Goal: Information Seeking & Learning: Get advice/opinions

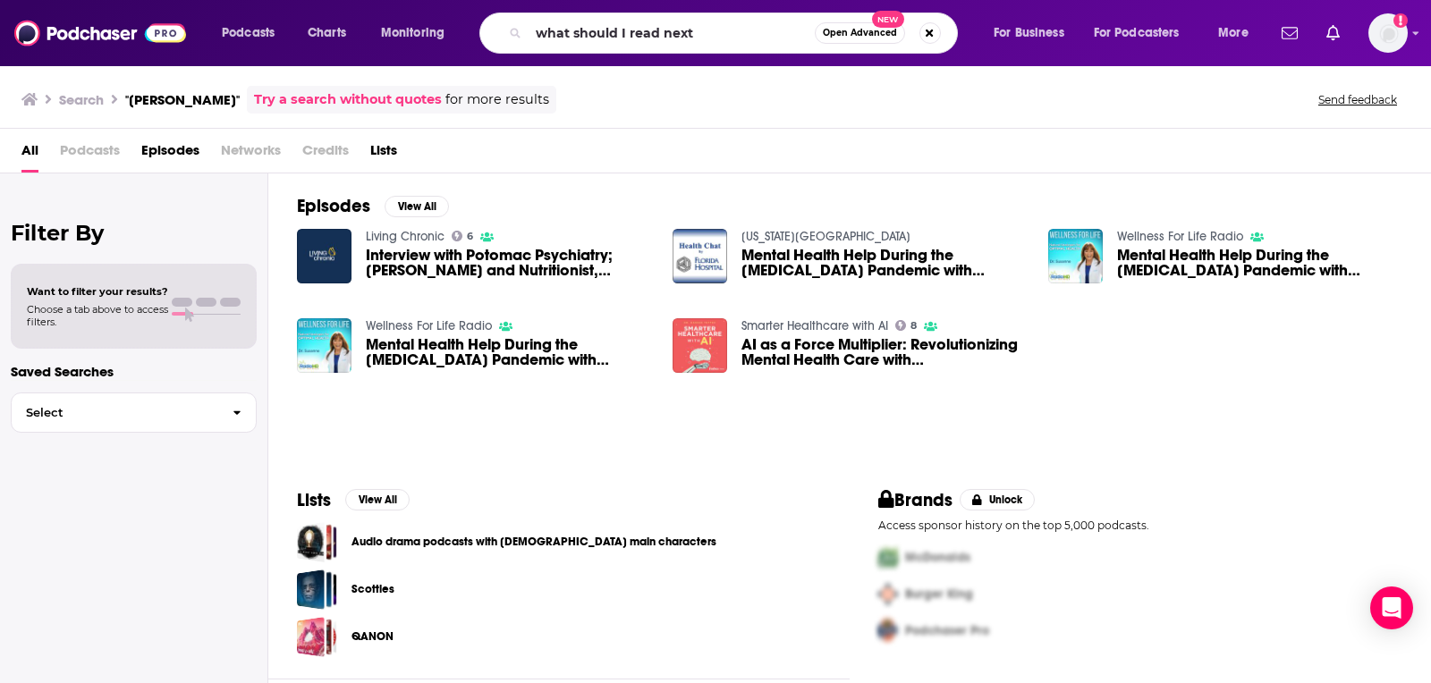
type input "what should I read next"
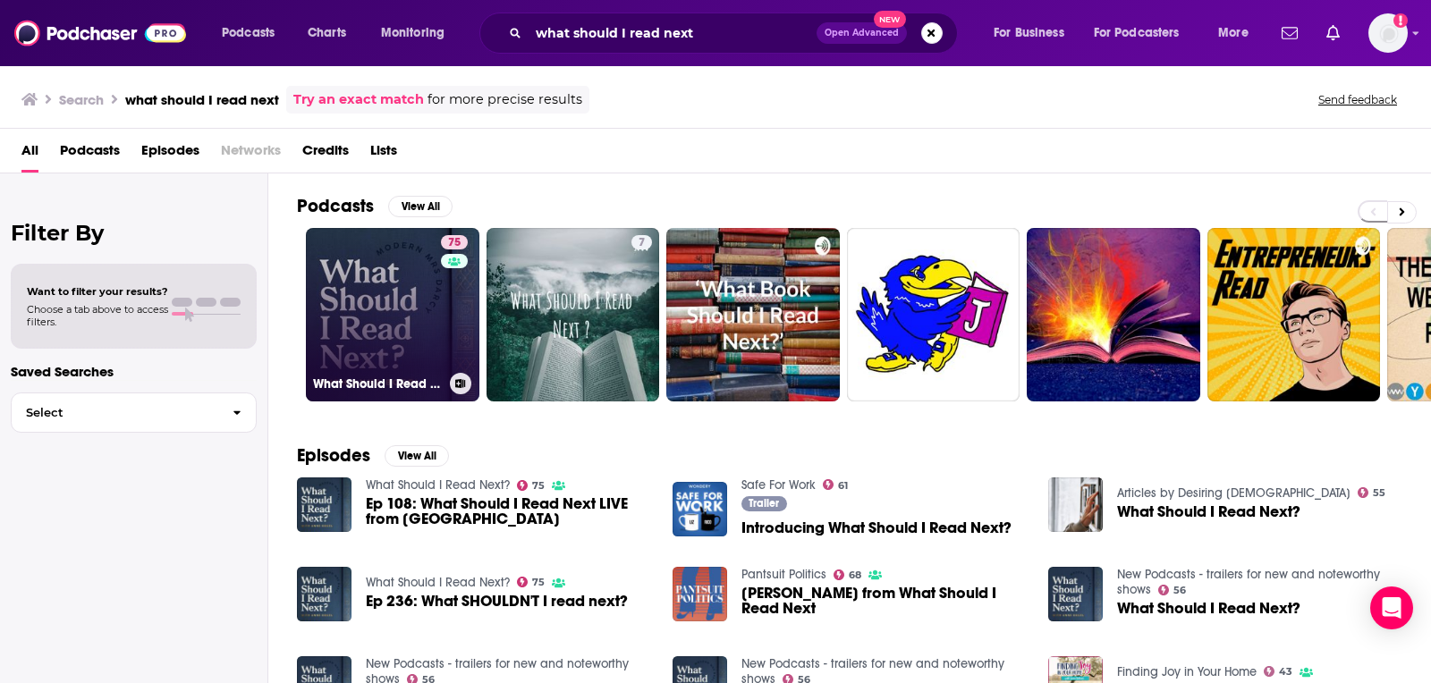
click at [327, 265] on link "75 What Should I Read Next?" at bounding box center [392, 314] width 173 height 173
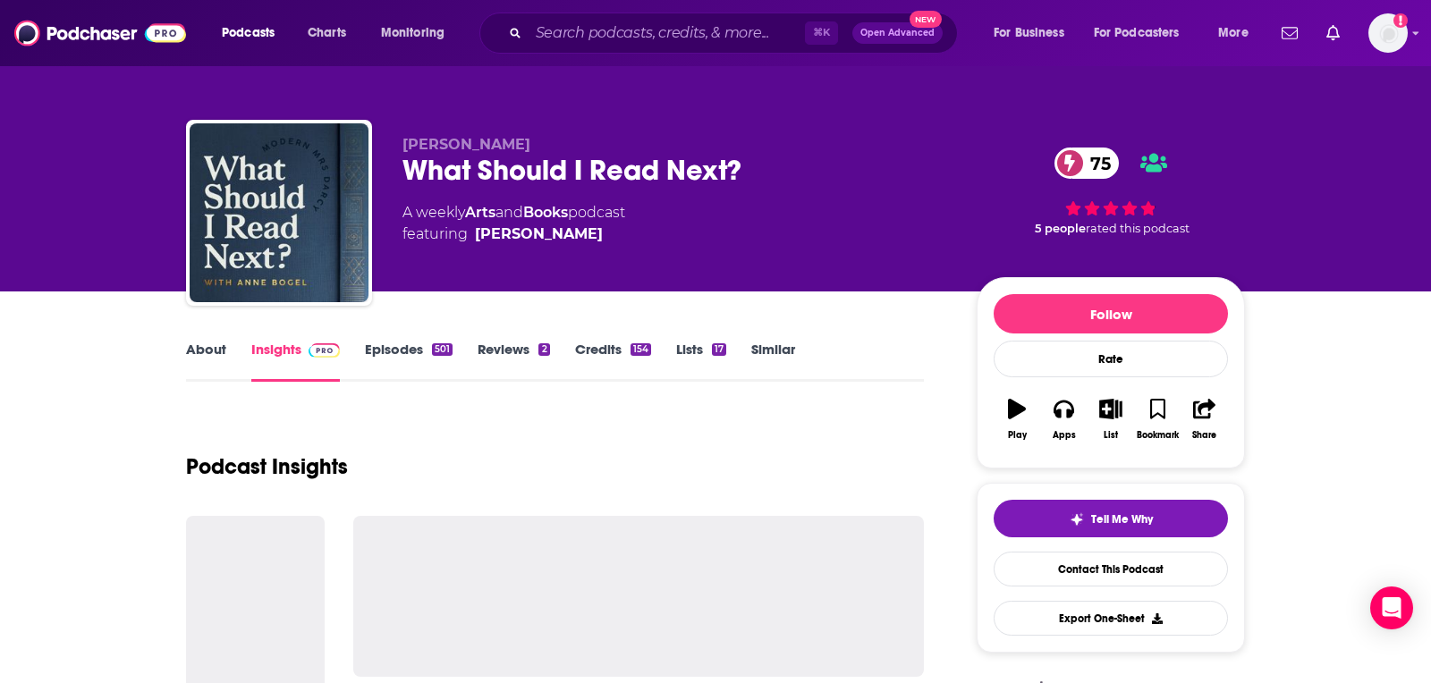
click at [757, 342] on link "Similar" at bounding box center [773, 361] width 44 height 41
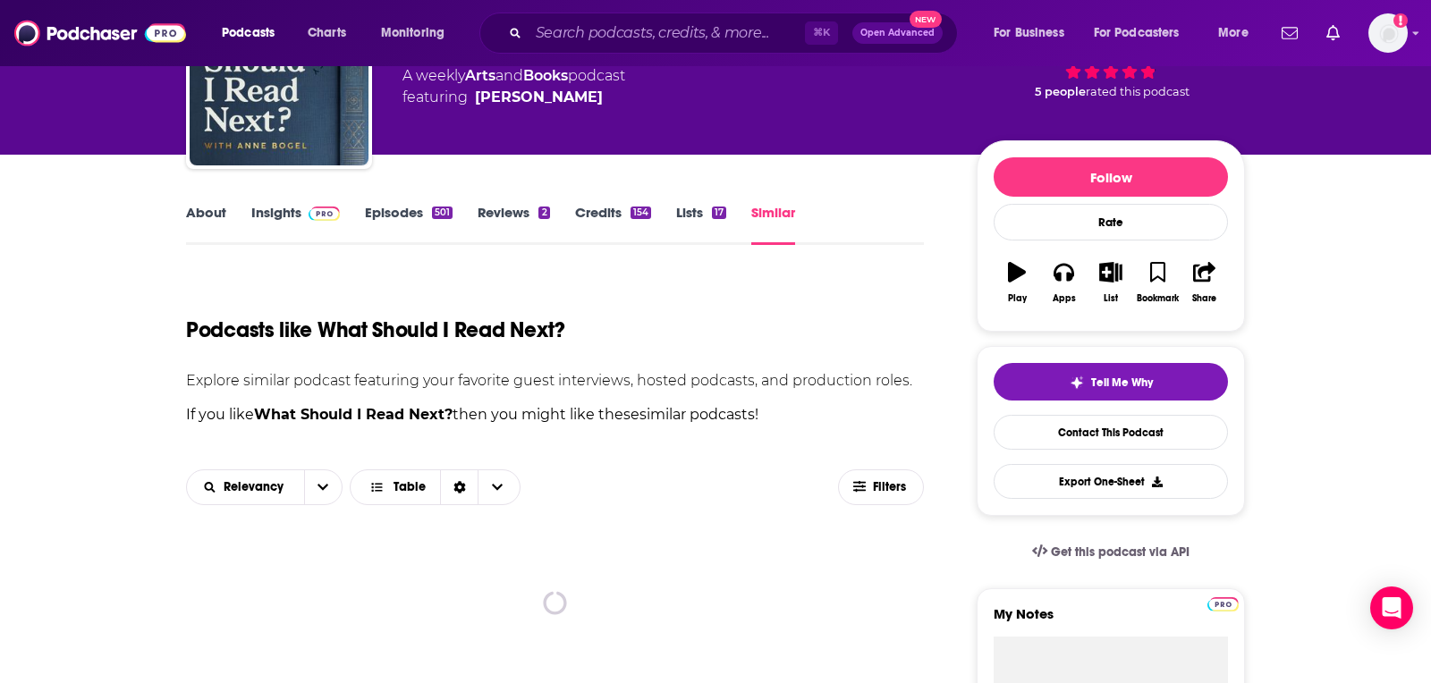
scroll to position [138, 0]
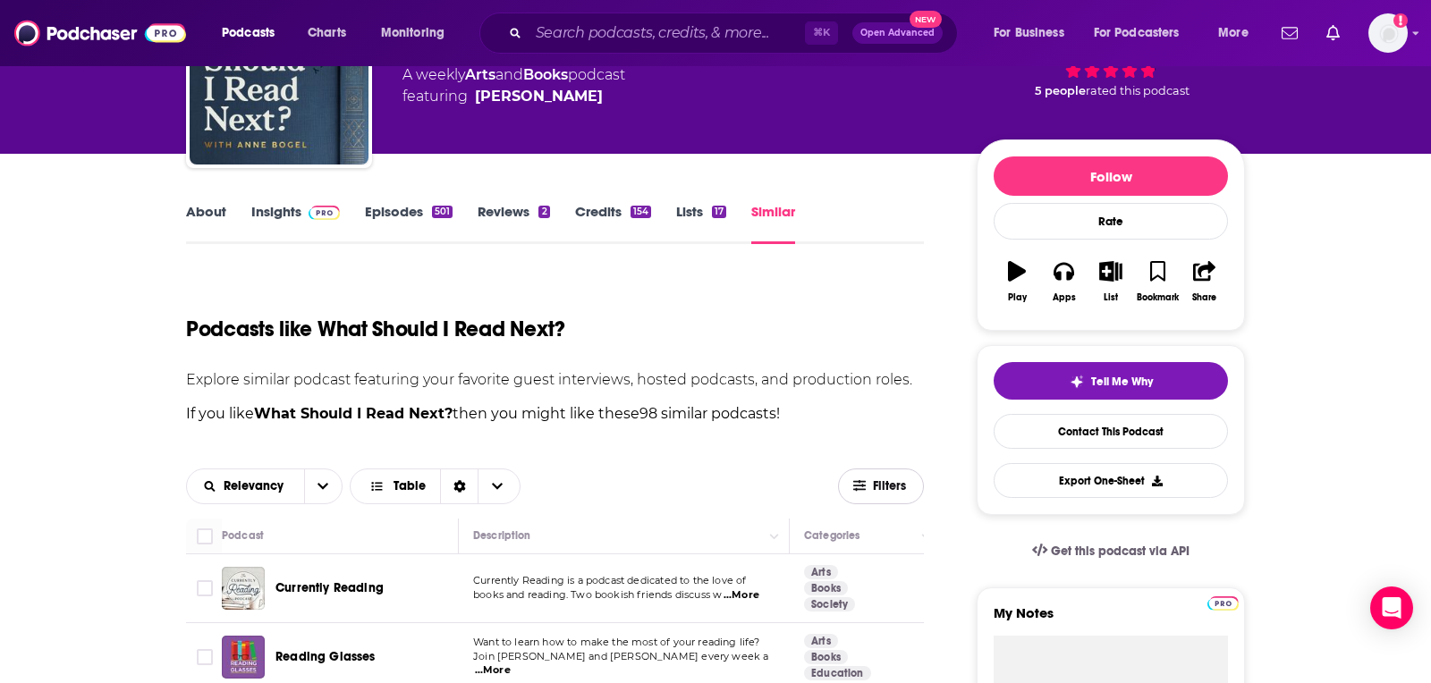
click at [876, 493] on span "Filters" at bounding box center [891, 486] width 36 height 13
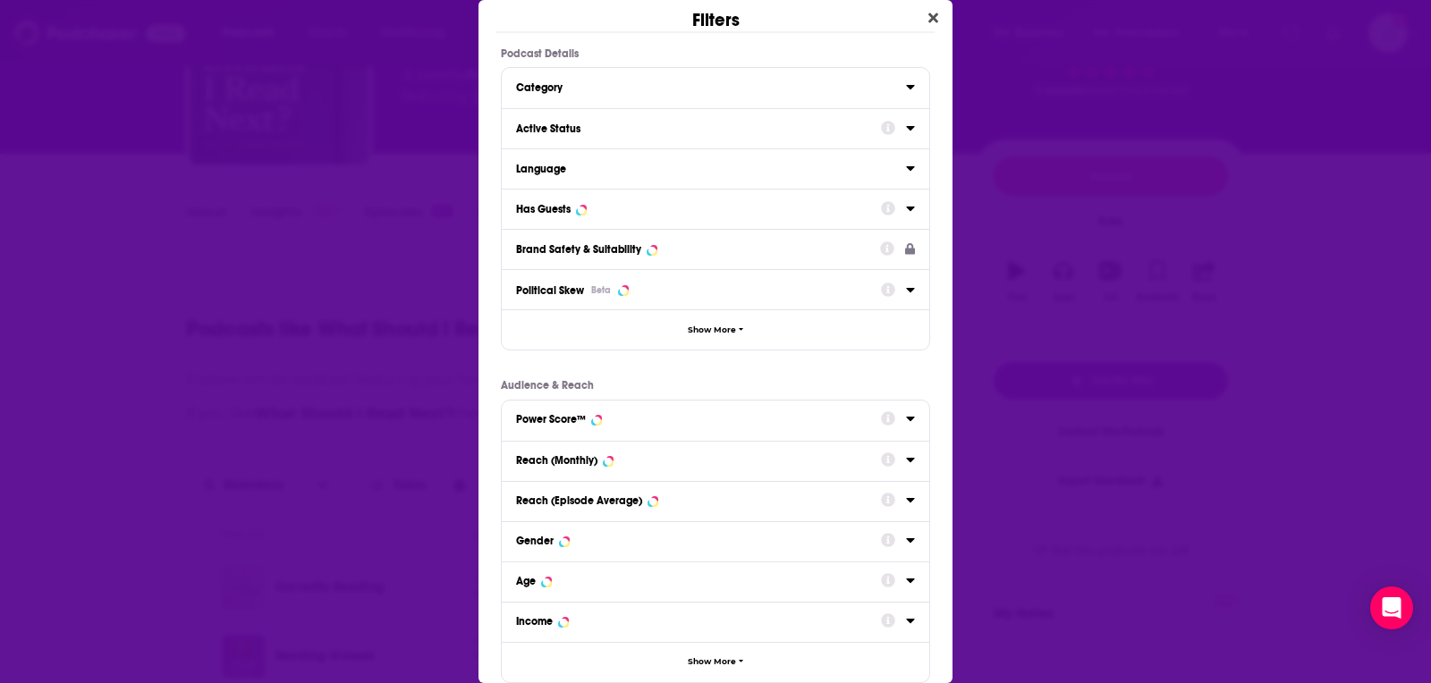
scroll to position [0, 0]
click at [614, 210] on div "Has Guests" at bounding box center [692, 209] width 353 height 13
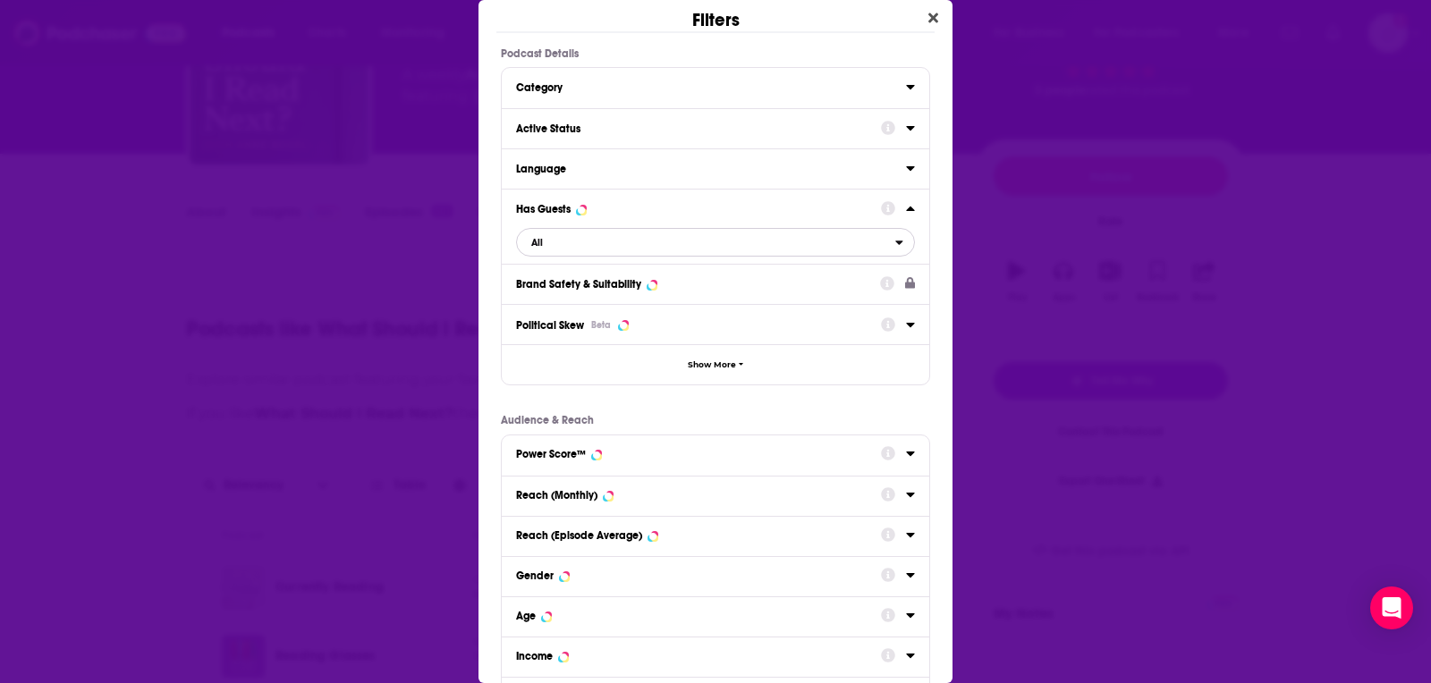
click at [612, 236] on span "All" at bounding box center [706, 242] width 378 height 23
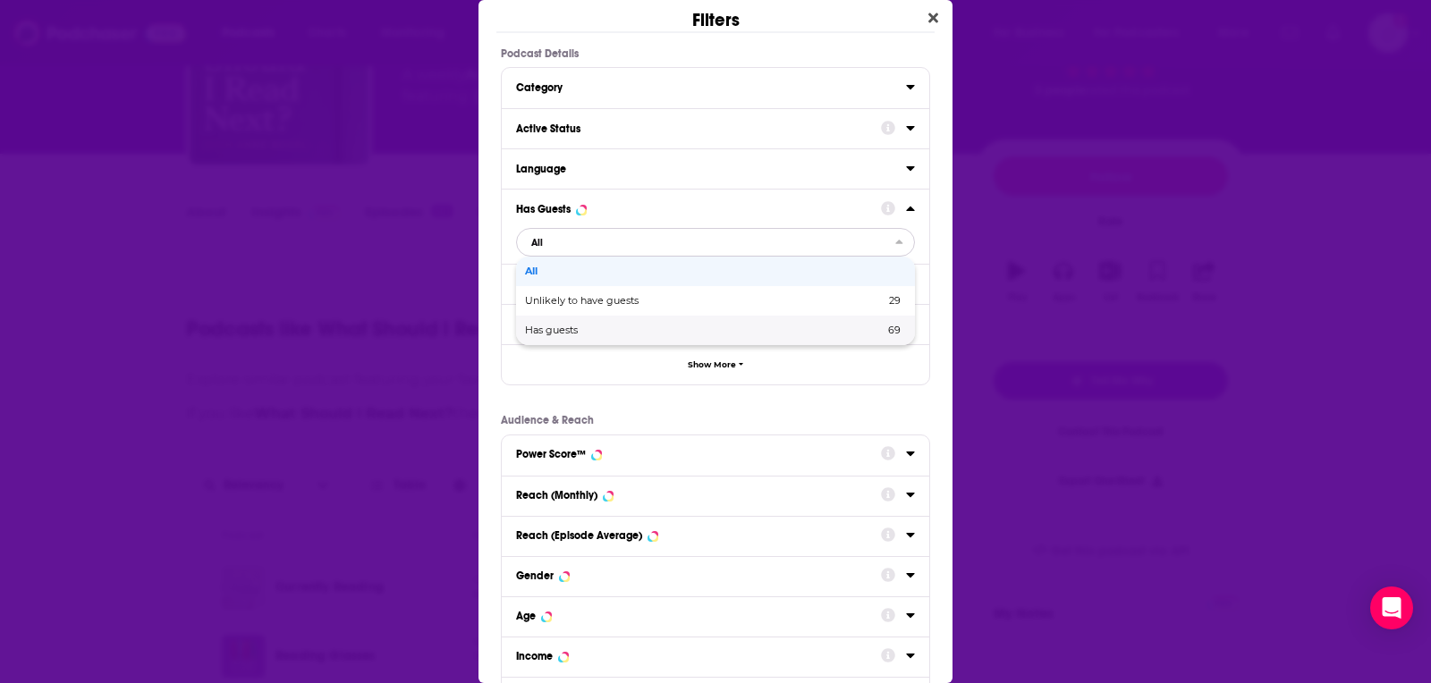
click at [604, 326] on span "Has guests" at bounding box center [628, 330] width 206 height 10
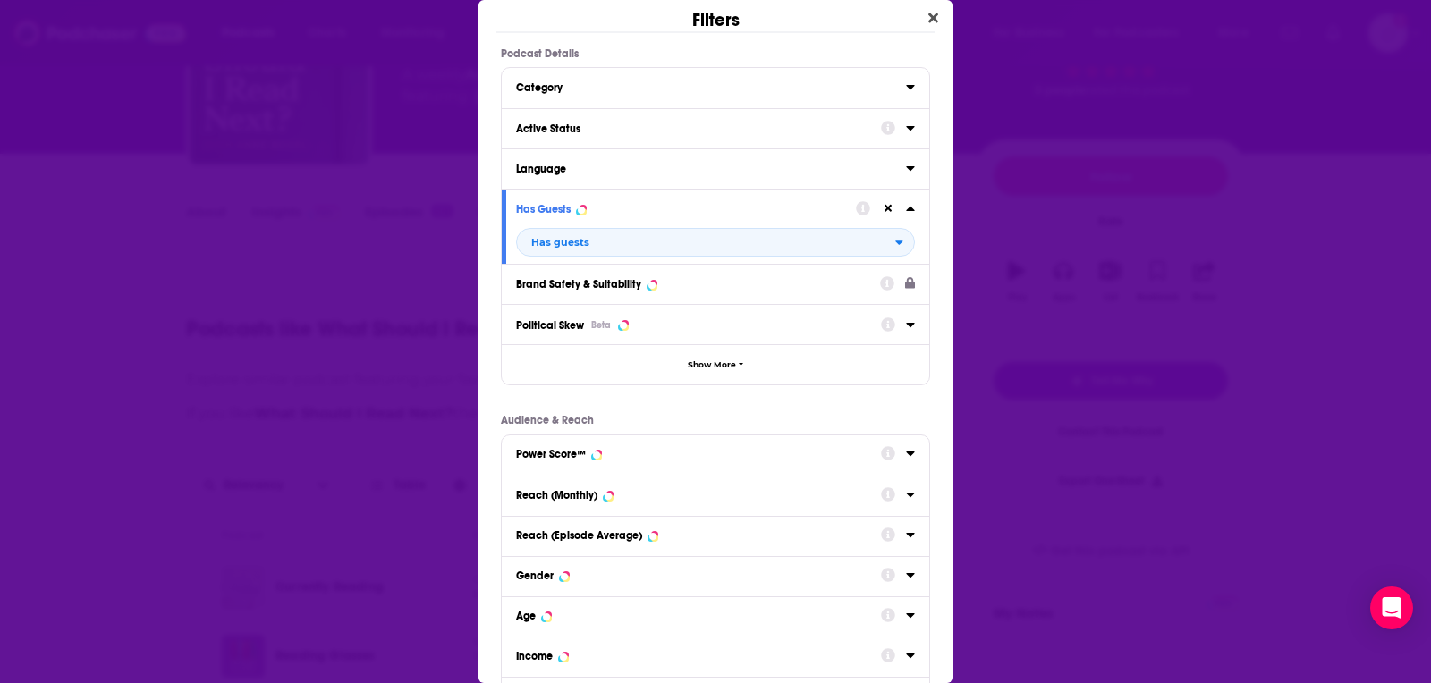
click at [593, 130] on div "Active Status" at bounding box center [692, 128] width 353 height 13
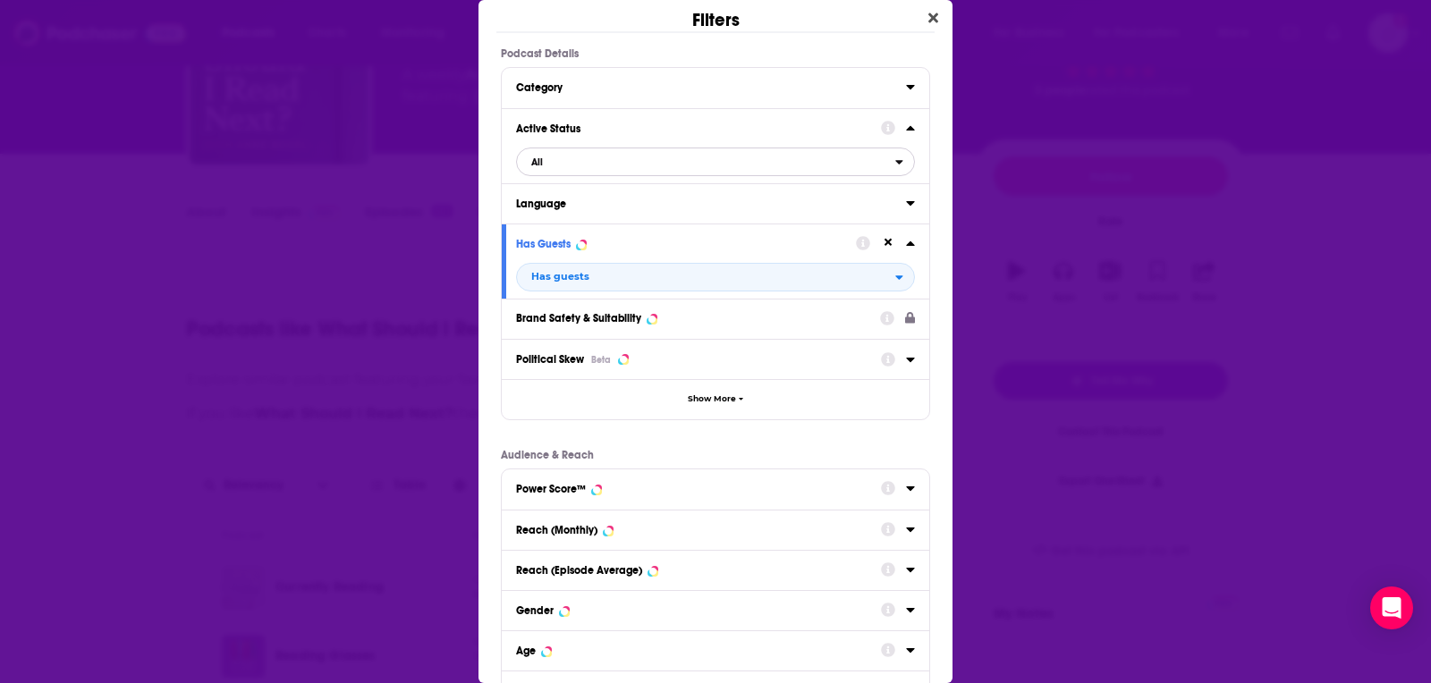
click at [592, 150] on span "All" at bounding box center [706, 161] width 378 height 23
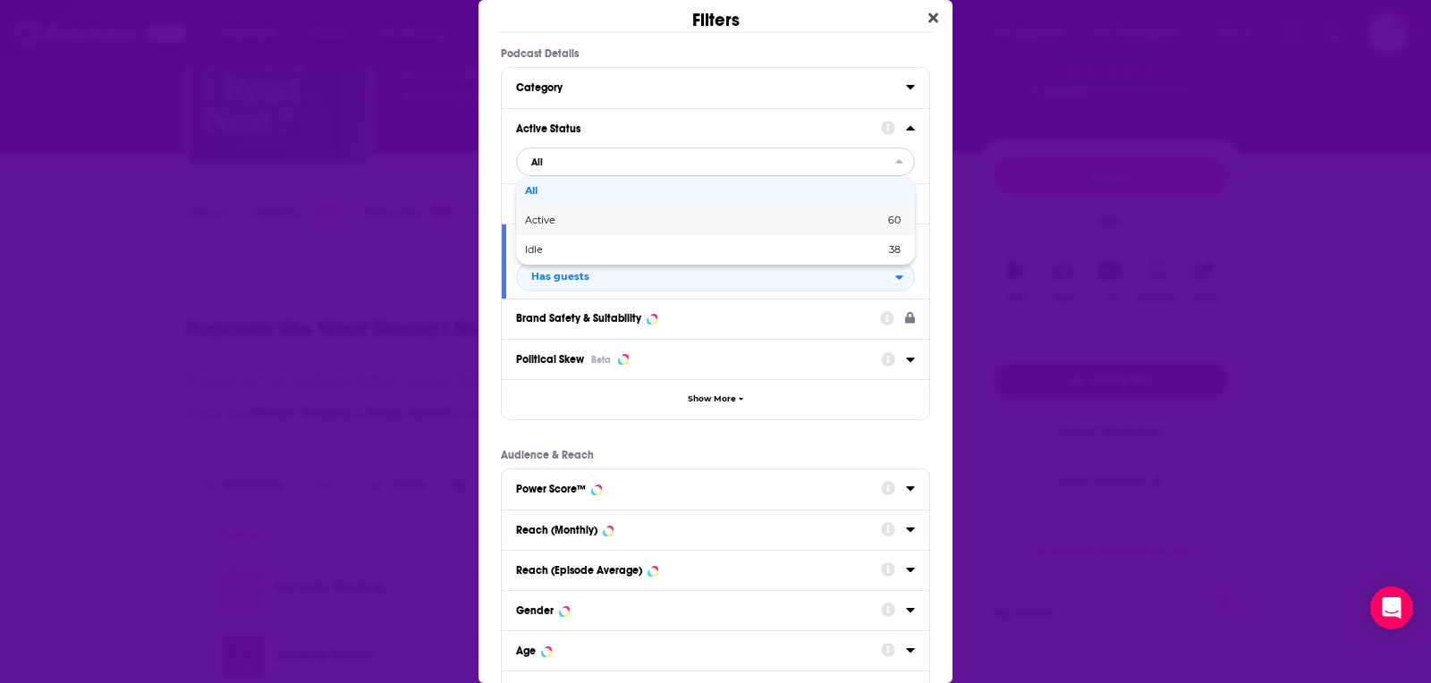
click at [588, 214] on div "Active 60" at bounding box center [715, 221] width 399 height 30
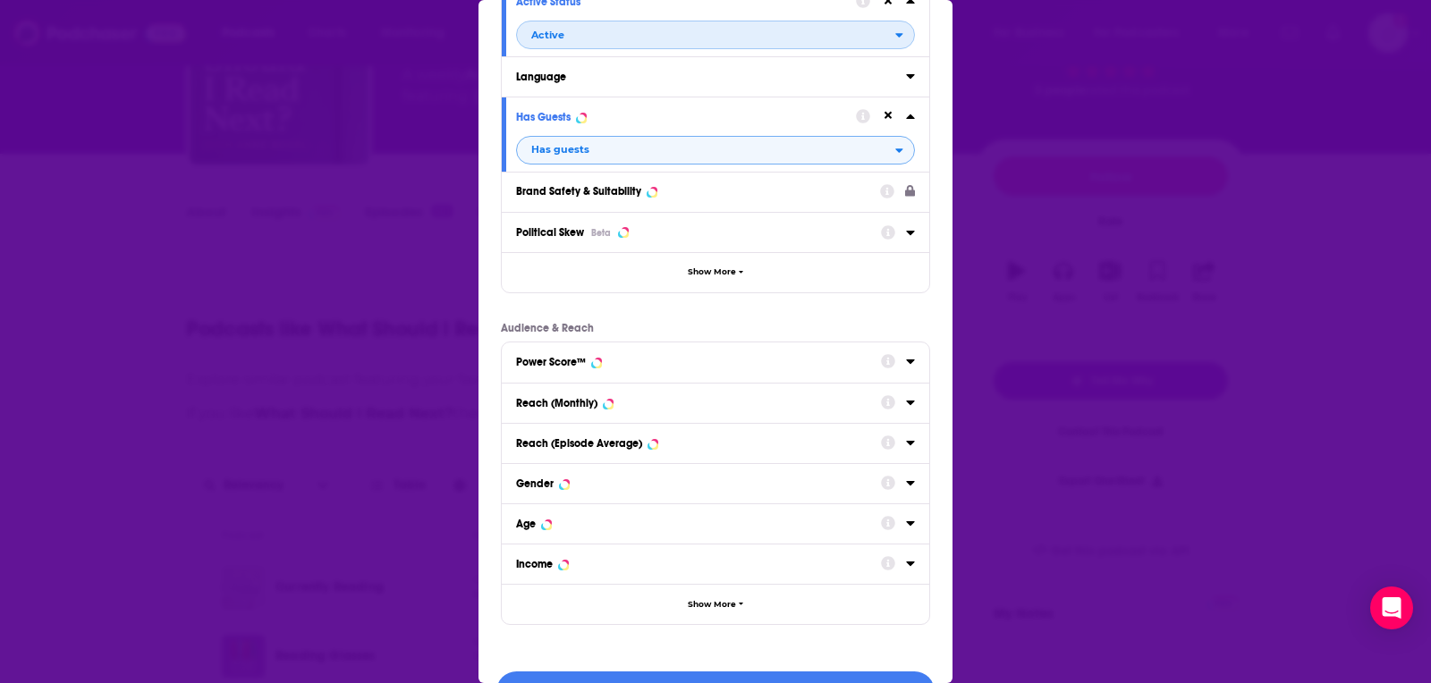
scroll to position [171, 0]
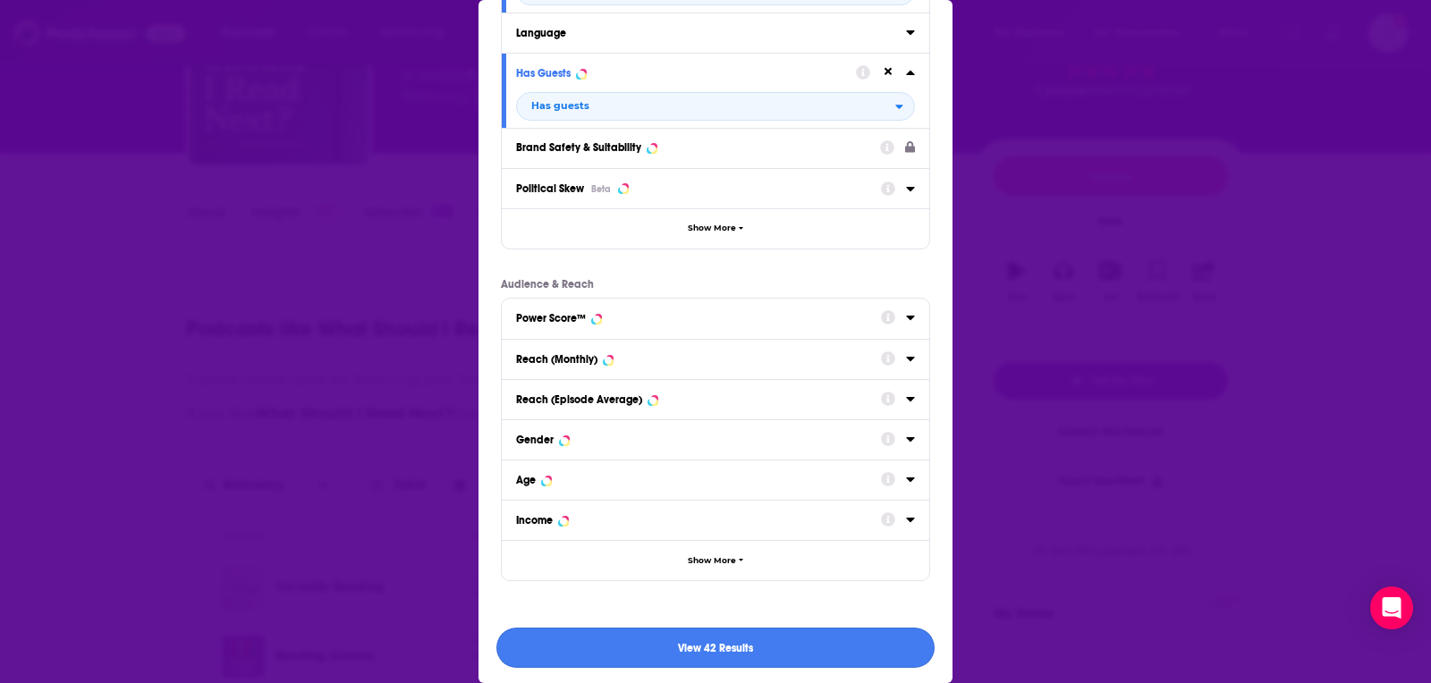
click at [663, 657] on button "View 42 Results" at bounding box center [715, 648] width 438 height 40
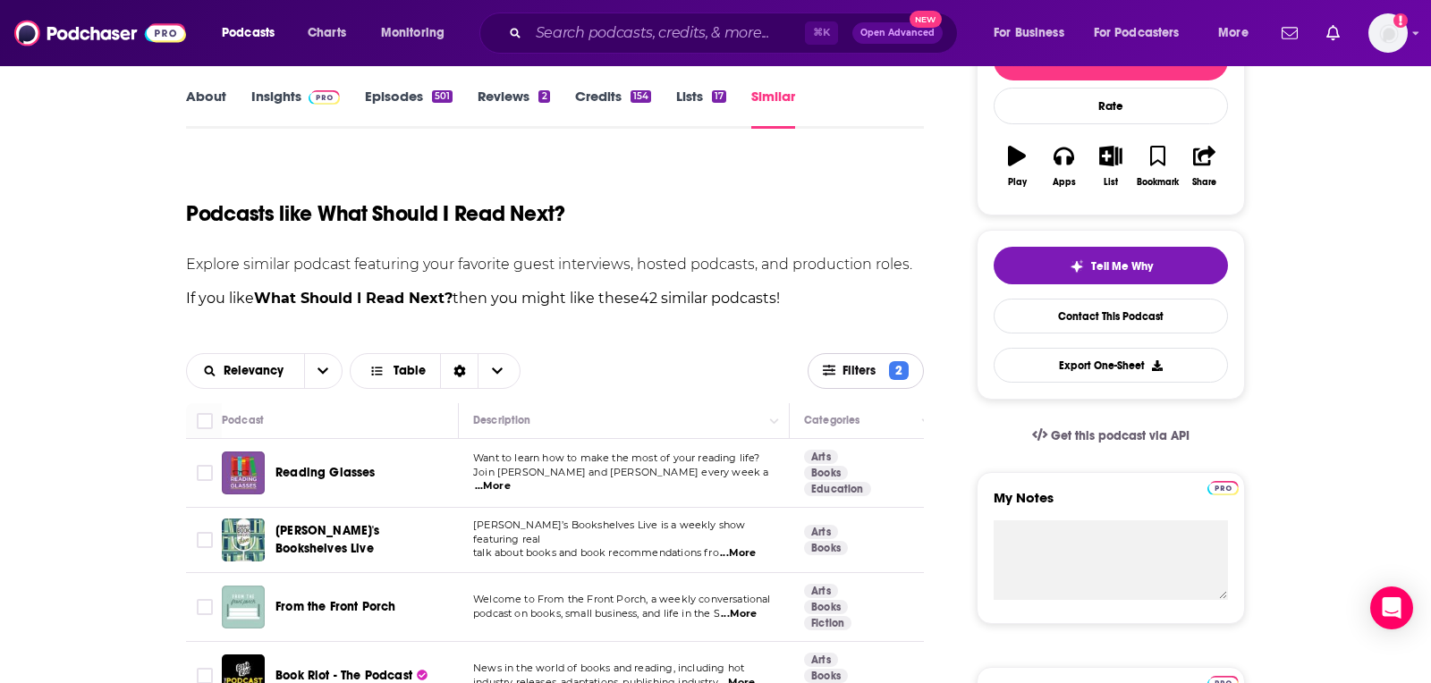
scroll to position [255, 0]
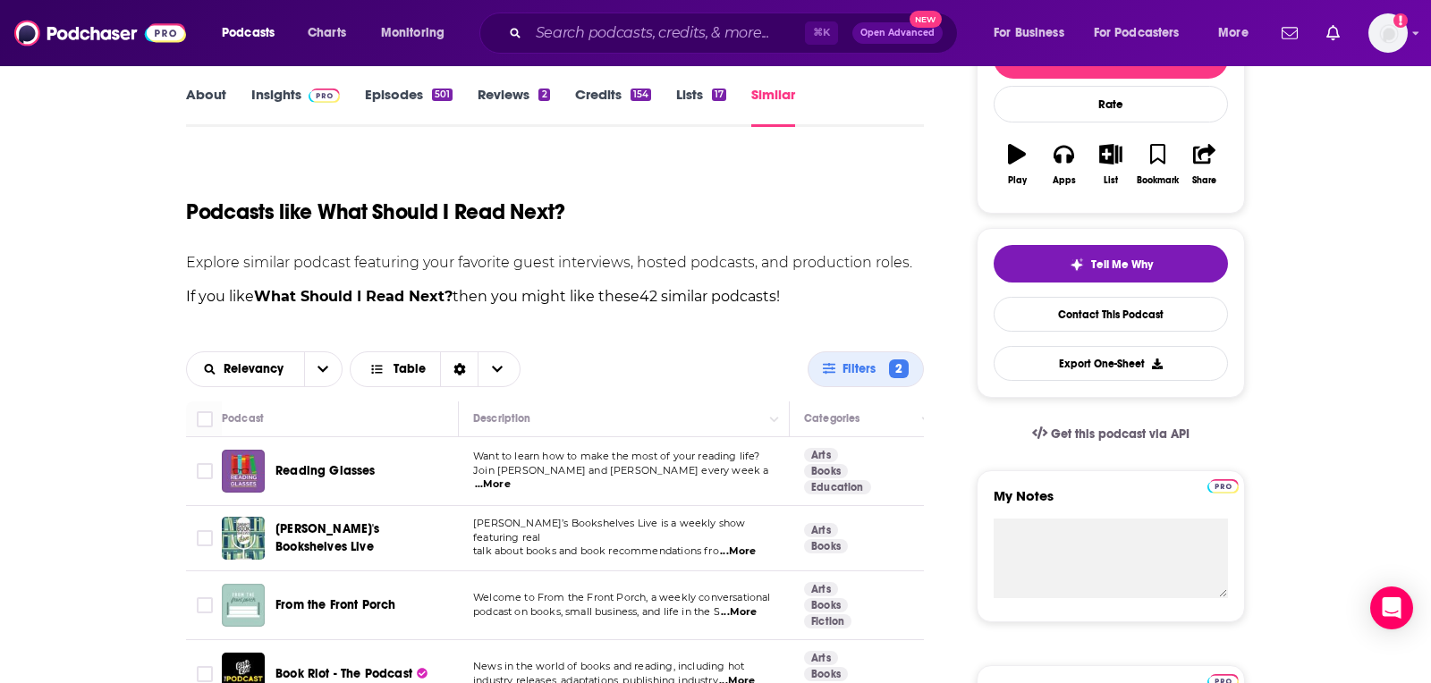
click at [511, 480] on span "...More" at bounding box center [493, 484] width 36 height 14
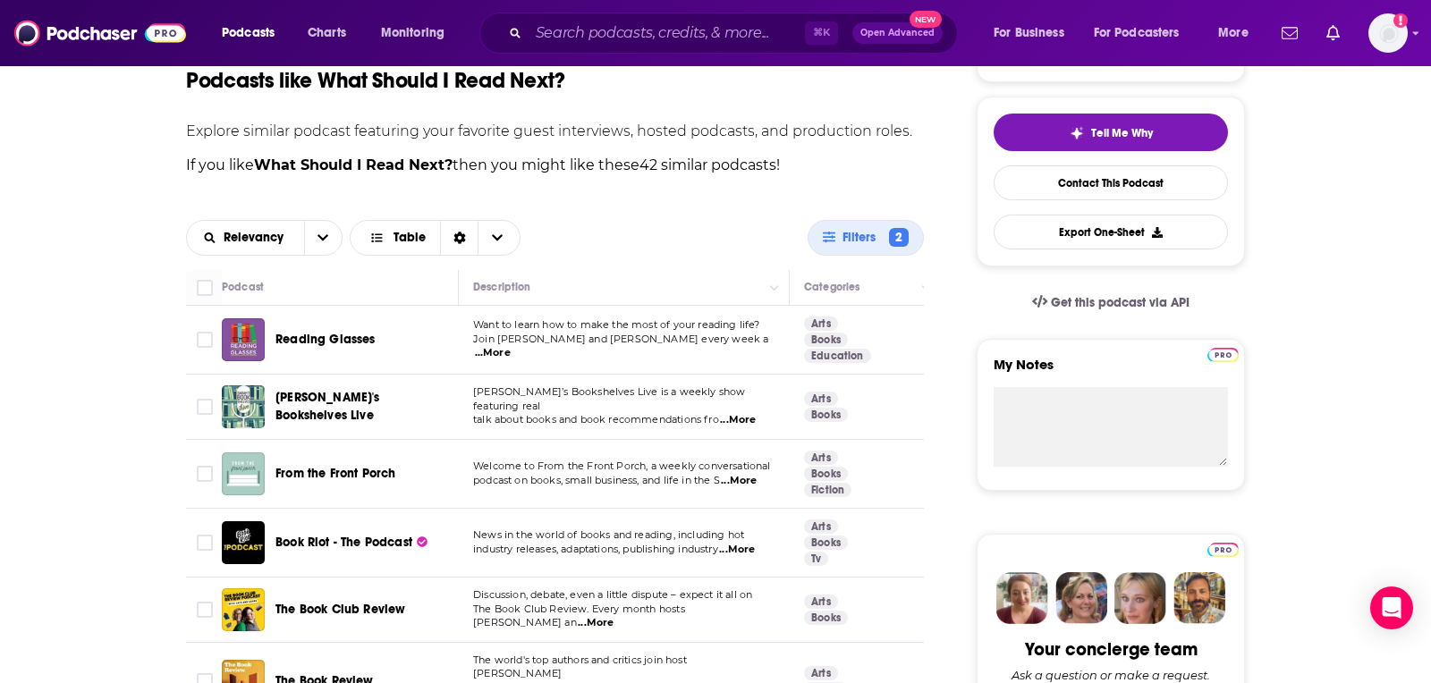
scroll to position [387, 0]
click at [733, 478] on span "...More" at bounding box center [739, 480] width 36 height 14
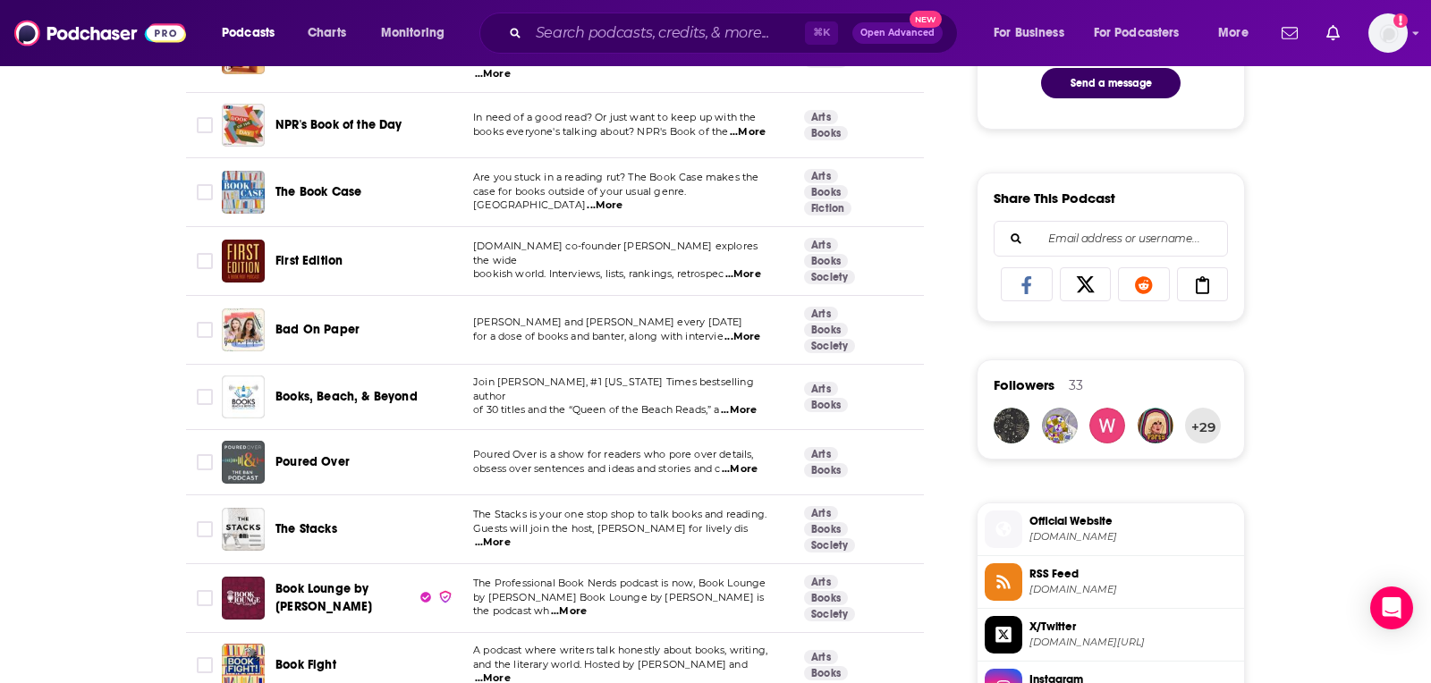
scroll to position [1018, 0]
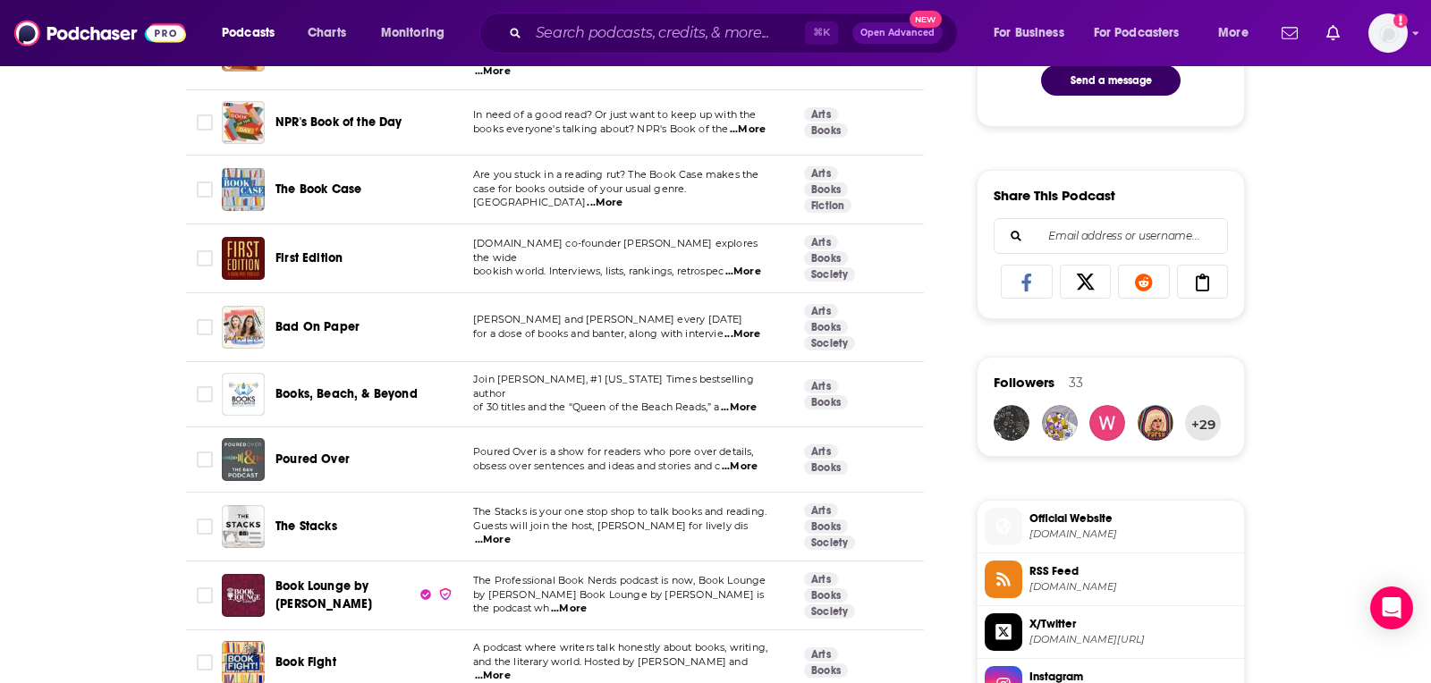
click at [744, 455] on td "Poured Over is a show for readers who pore over details, obsess over sentences …" at bounding box center [624, 459] width 331 height 65
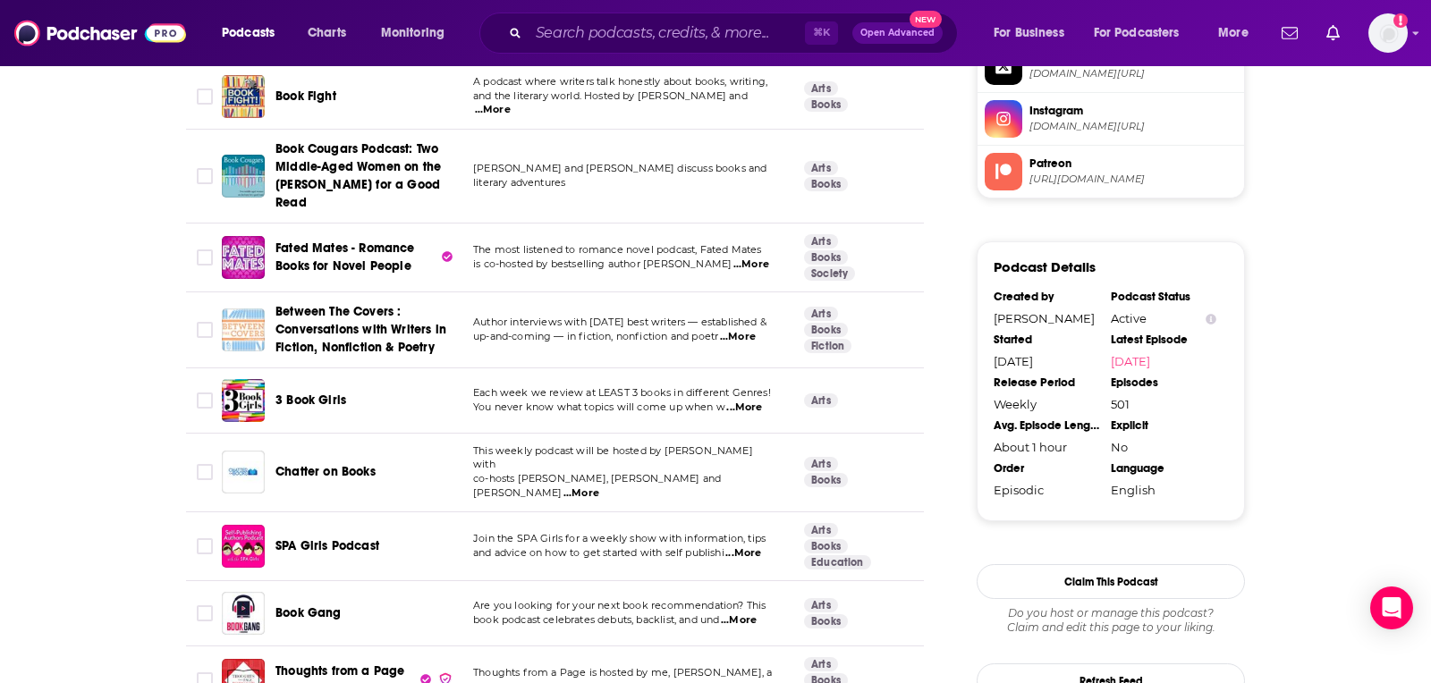
scroll to position [1584, 0]
click at [599, 486] on span "...More" at bounding box center [581, 493] width 36 height 14
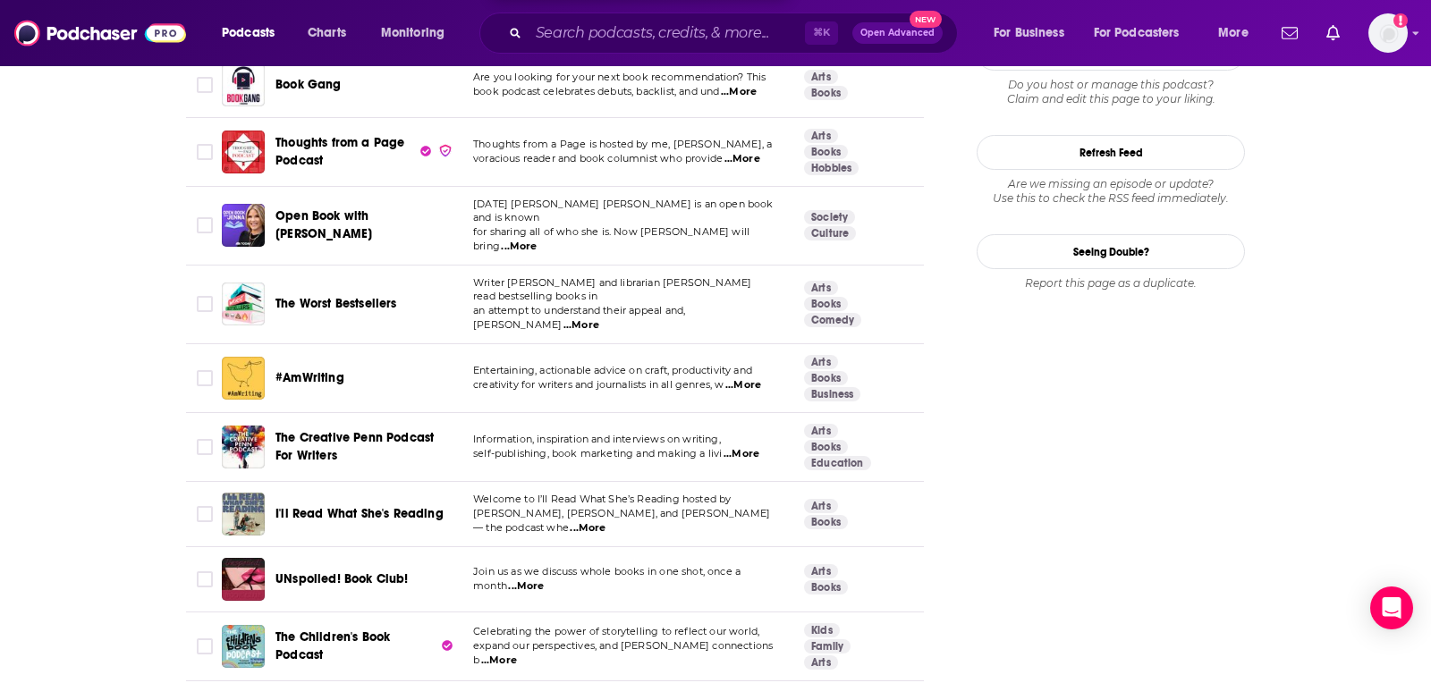
scroll to position [2114, 0]
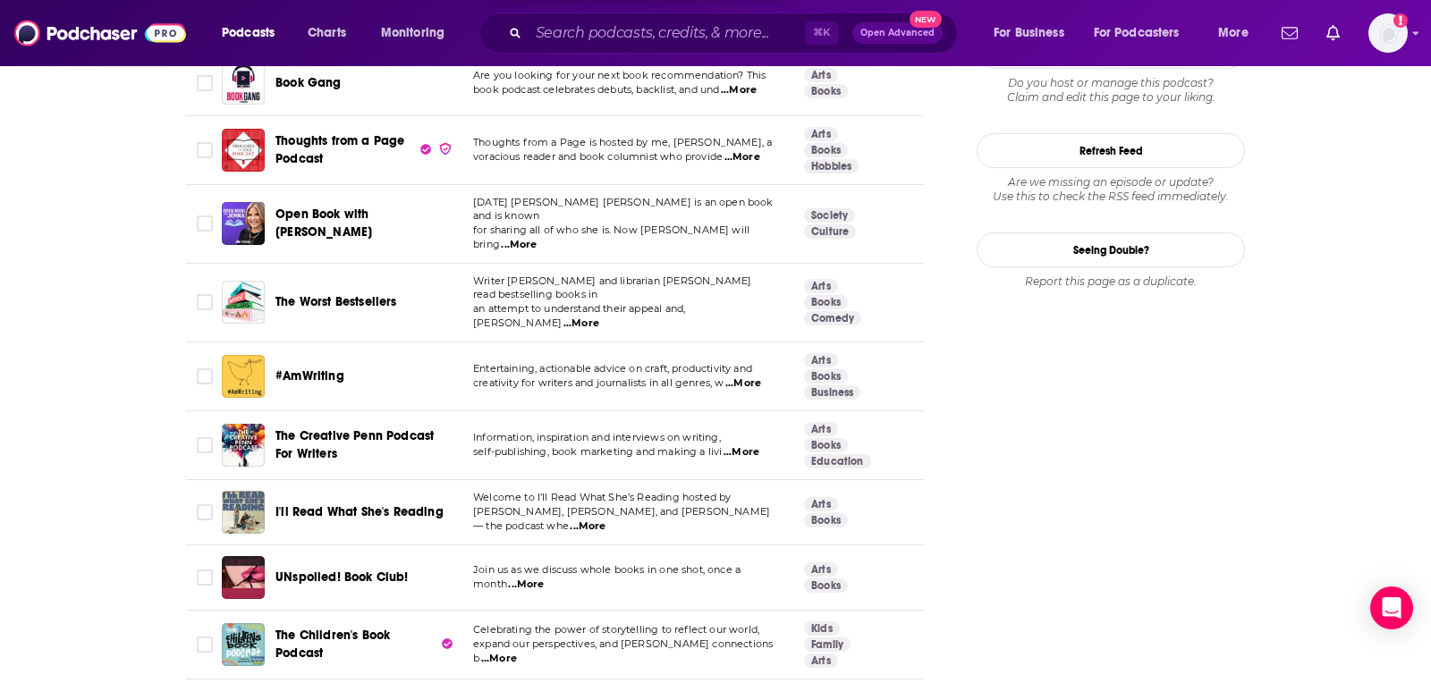
click at [605, 519] on span "...More" at bounding box center [588, 526] width 36 height 14
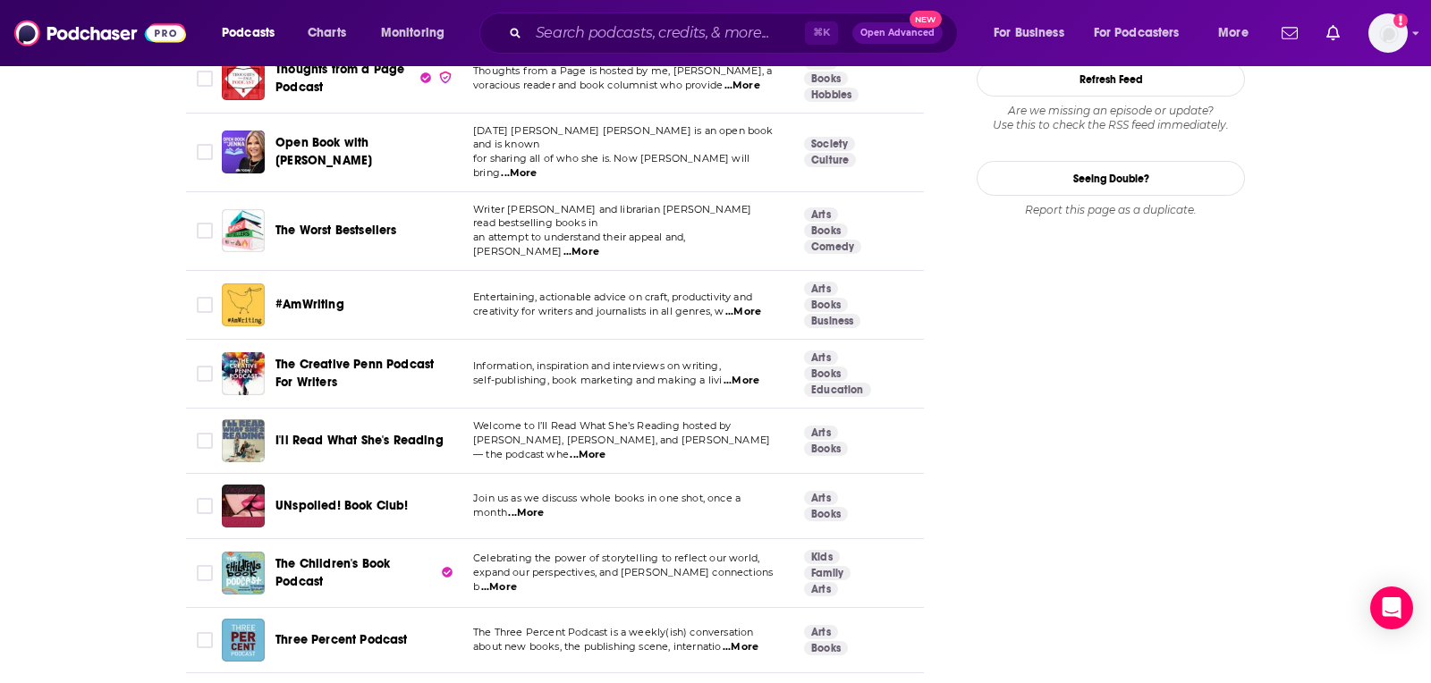
scroll to position [2200, 0]
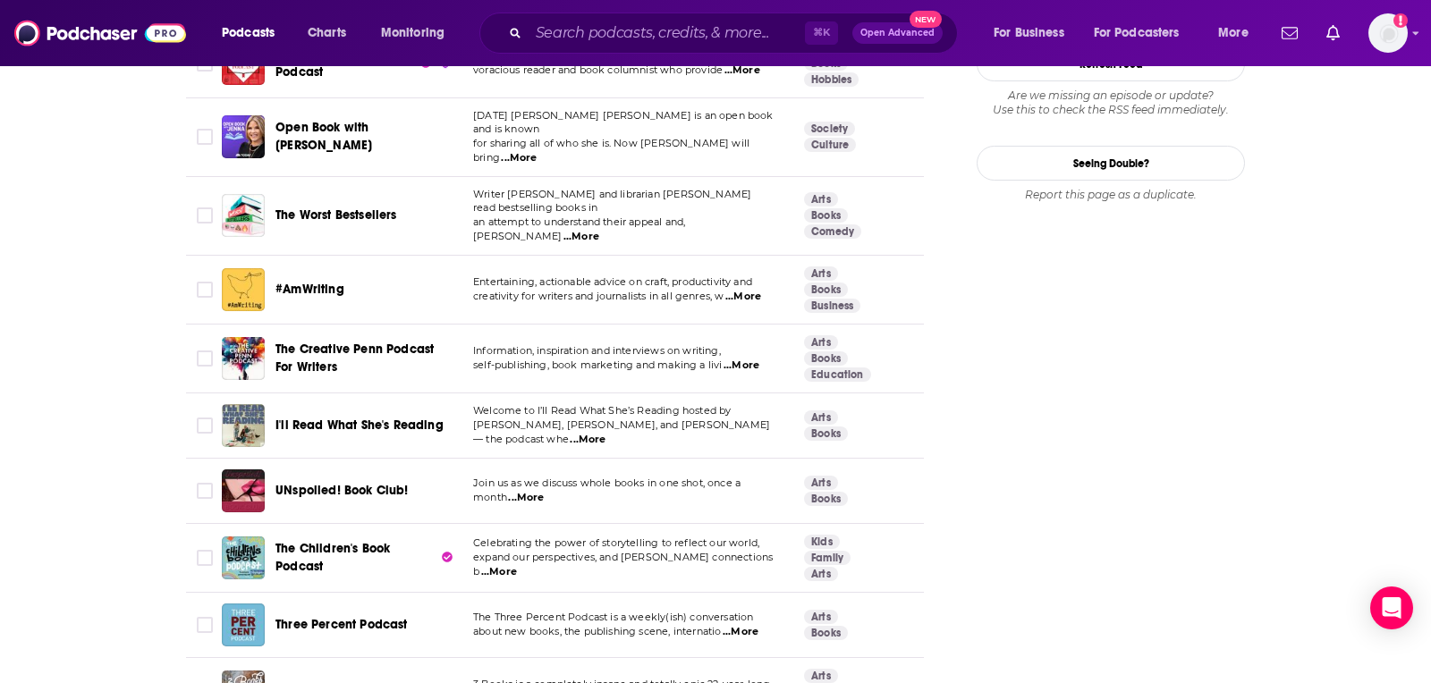
click at [517, 565] on span "...More" at bounding box center [499, 572] width 36 height 14
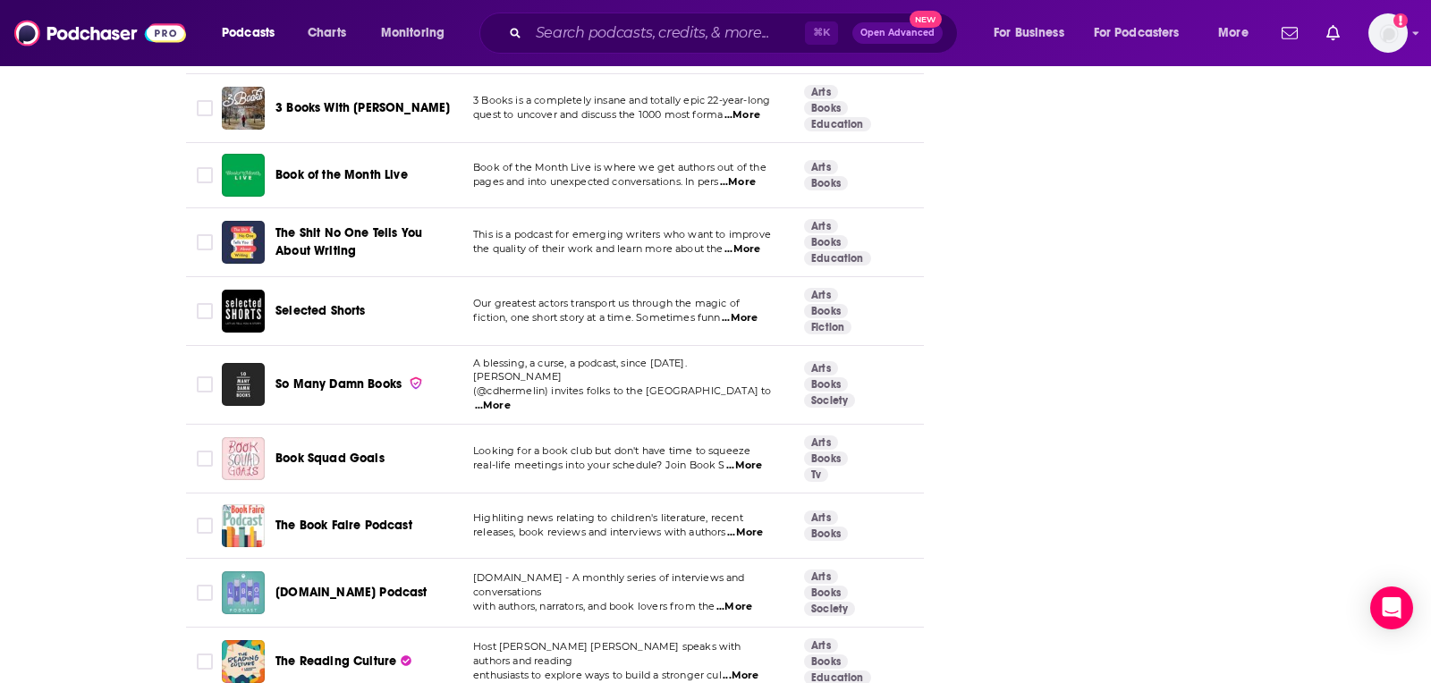
scroll to position [2836, 0]
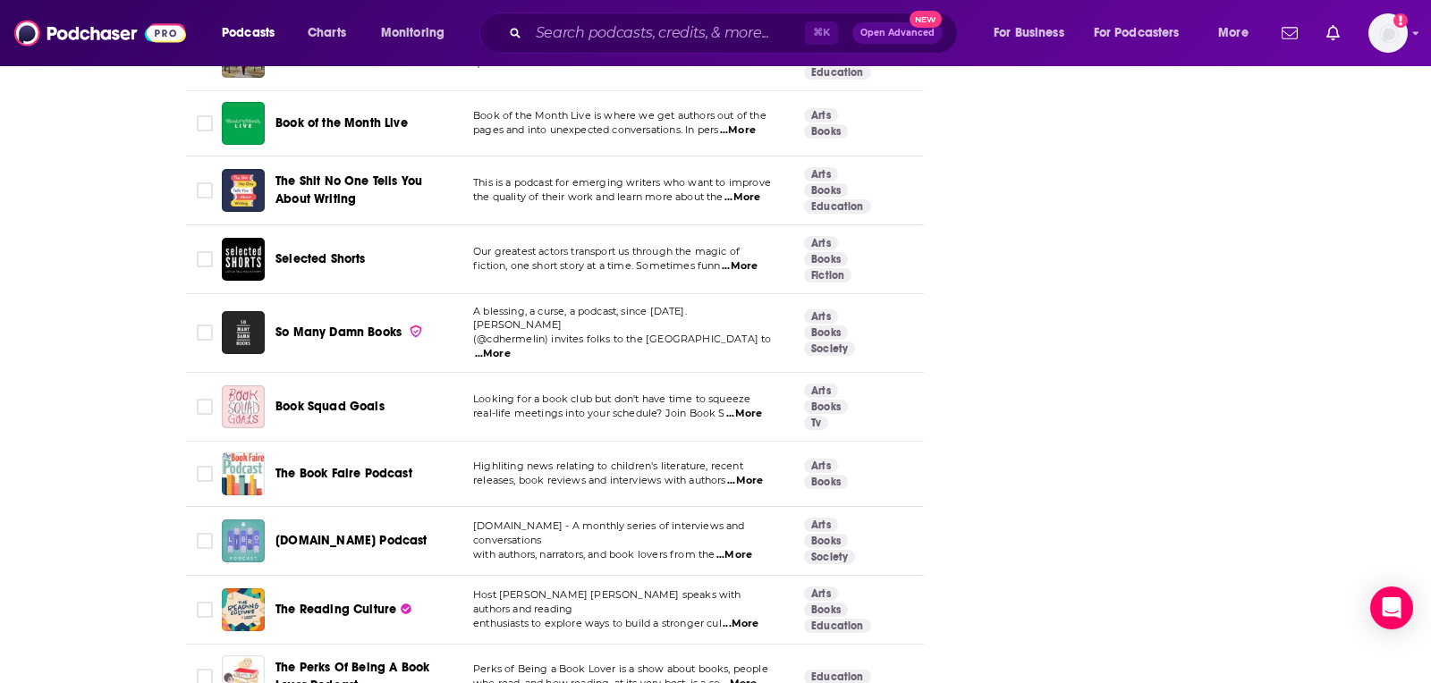
click at [748, 617] on span "...More" at bounding box center [740, 624] width 36 height 14
